Goal: Download file/media

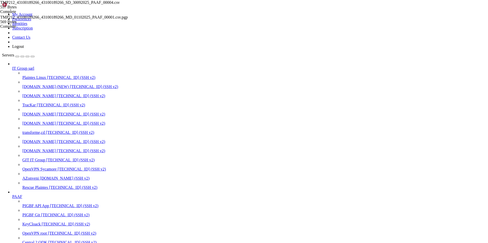
scroll to position [63, 0]
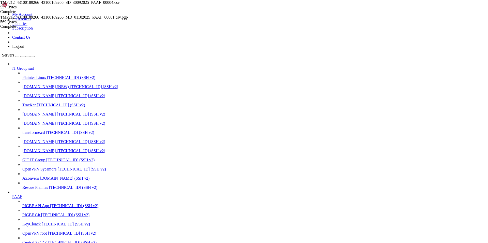
scroll to position [237, 0]
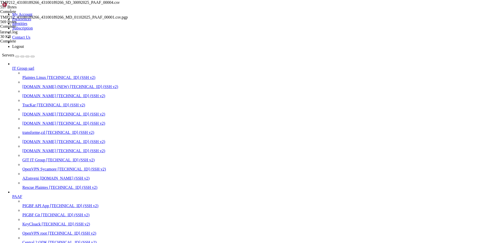
scroll to position [622, 0]
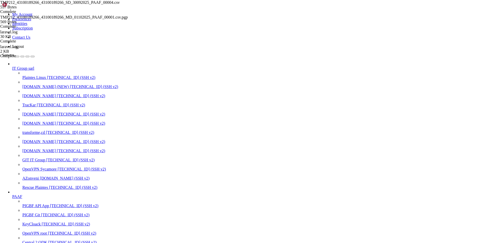
type input "/"
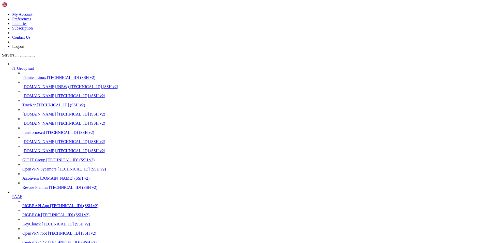
type input "/home/[PERSON_NAME]"
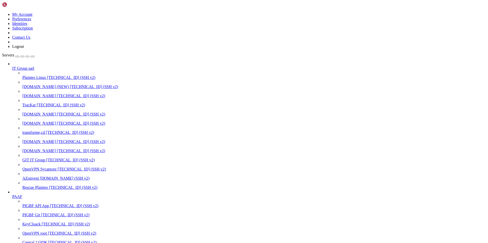
scroll to position [799, 0]
click at [33, 56] on icon "button" at bounding box center [33, 56] width 0 height 0
